Goal: Information Seeking & Learning: Compare options

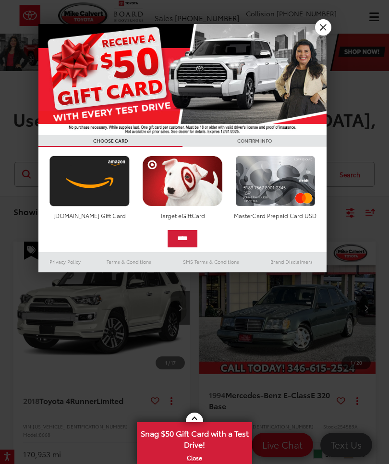
click at [322, 36] on img at bounding box center [182, 79] width 288 height 111
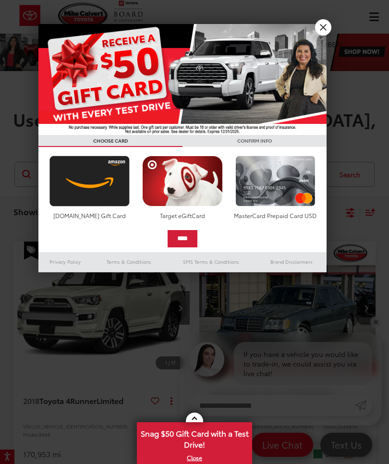
click at [330, 33] on div at bounding box center [194, 232] width 389 height 464
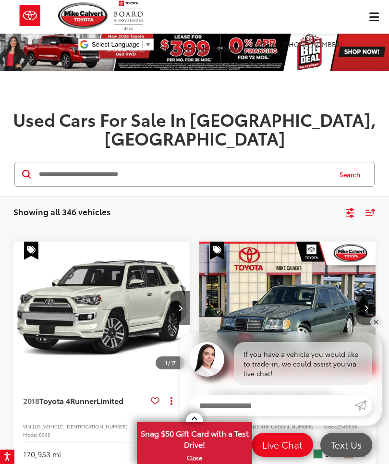
click at [349, 207] on icon "Select filters" at bounding box center [350, 213] width 12 height 12
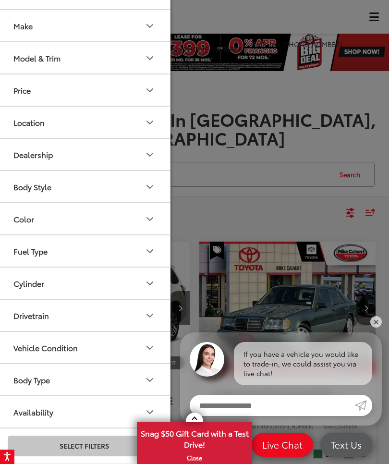
scroll to position [62, 0]
click at [153, 355] on button "Vehicle Condition" at bounding box center [84, 347] width 173 height 31
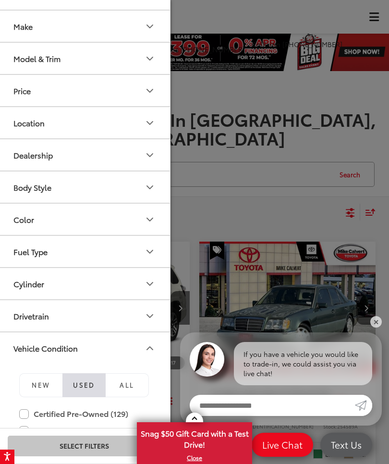
click at [154, 352] on icon "Vehicle Condition" at bounding box center [150, 348] width 12 height 12
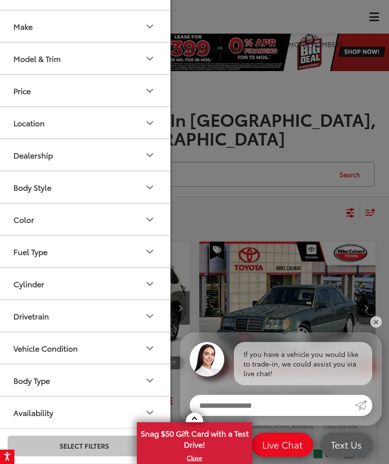
click at [149, 285] on icon "Cylinder" at bounding box center [150, 284] width 12 height 12
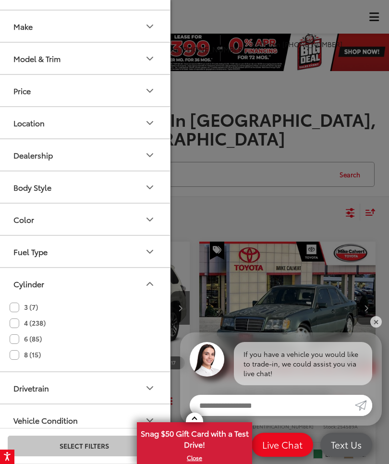
click at [17, 341] on label "6 (85)" at bounding box center [26, 339] width 32 height 16
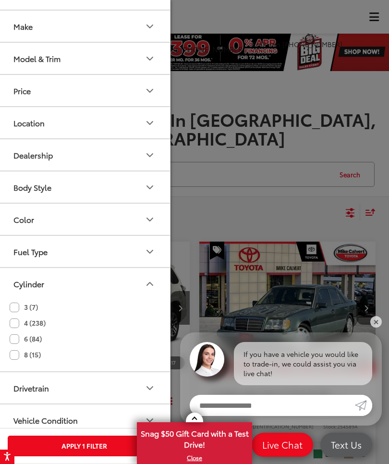
click at [155, 251] on icon "Fuel Type" at bounding box center [150, 252] width 12 height 12
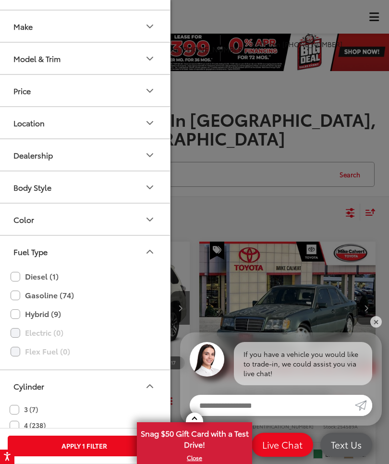
click at [8, 292] on div "Diesel (1) Gasoline (74) Hybrid (9) Electric (0) Flex Fuel (0)" at bounding box center [84, 318] width 172 height 102
click at [9, 294] on div "Diesel (1) Gasoline (74) Hybrid (9) Electric (0) Flex Fuel (0)" at bounding box center [84, 318] width 172 height 102
click at [19, 297] on label "Gasoline (74)" at bounding box center [84, 295] width 147 height 17
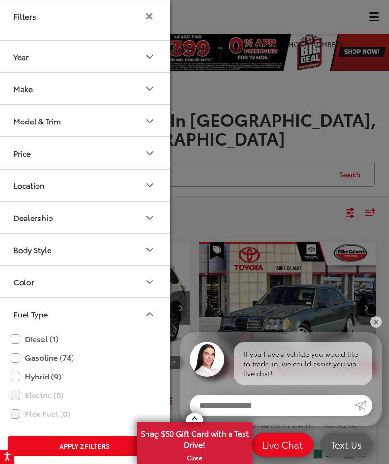
scroll to position [0, 0]
click at [145, 56] on icon "Year" at bounding box center [150, 57] width 12 height 12
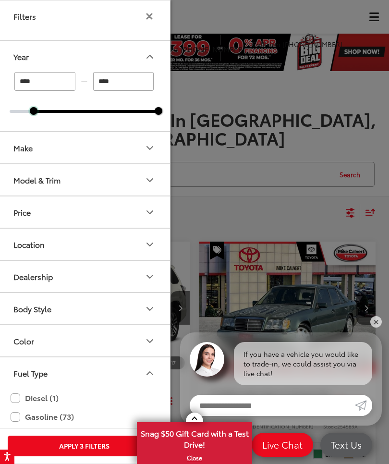
click at [37, 108] on div at bounding box center [34, 111] width 8 height 8
click at [39, 110] on div at bounding box center [39, 111] width 8 height 8
click at [78, 112] on div at bounding box center [103, 111] width 110 height 3
click at [81, 111] on div at bounding box center [103, 111] width 110 height 3
click at [77, 111] on div at bounding box center [84, 111] width 149 height 3
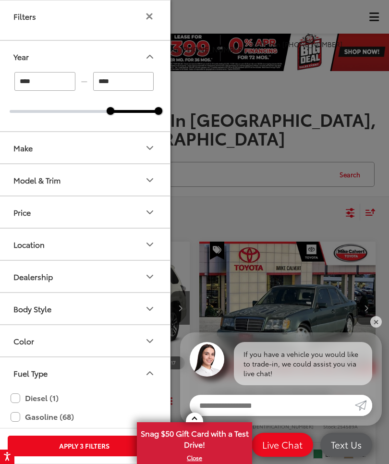
click at [97, 111] on div at bounding box center [84, 111] width 149 height 3
click at [108, 112] on div at bounding box center [84, 111] width 149 height 3
type input "****"
click at [125, 111] on div at bounding box center [84, 111] width 149 height 3
click at [156, 13] on div "Filters" at bounding box center [84, 15] width 173 height 31
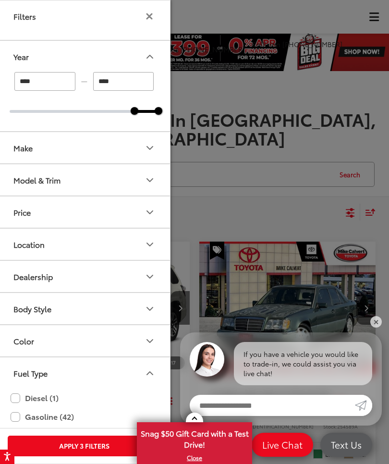
click at [153, 18] on button "Filters" at bounding box center [149, 16] width 12 height 8
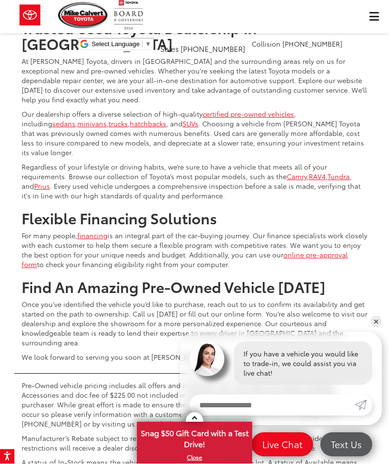
scroll to position [3260, 0]
